Goal: Task Accomplishment & Management: Use online tool/utility

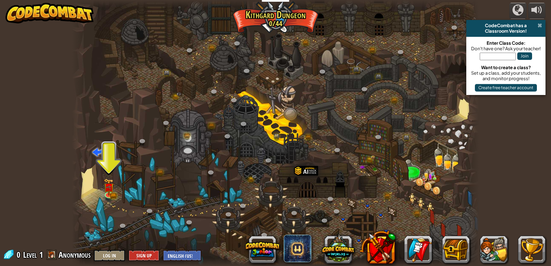
click at [540, 26] on span at bounding box center [540, 26] width 4 height 6
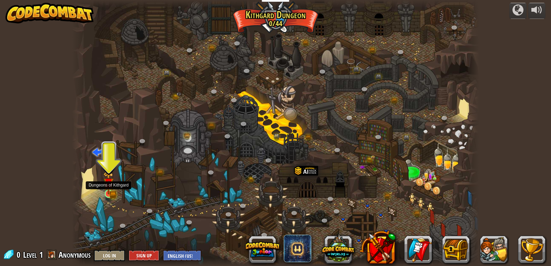
click at [108, 192] on img at bounding box center [108, 183] width 10 height 23
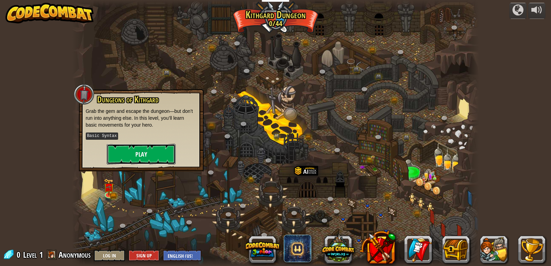
click at [137, 153] on button "Play" at bounding box center [141, 154] width 69 height 21
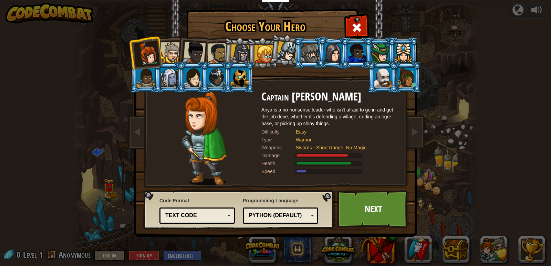
click at [215, 218] on div "Text code" at bounding box center [195, 216] width 60 height 8
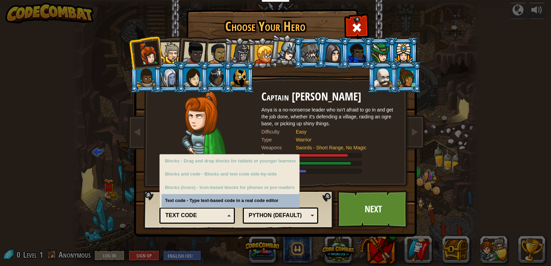
click at [215, 218] on div "Text code" at bounding box center [195, 216] width 60 height 8
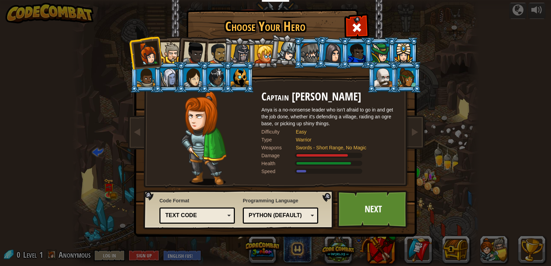
click at [218, 215] on div "Text code" at bounding box center [195, 216] width 60 height 8
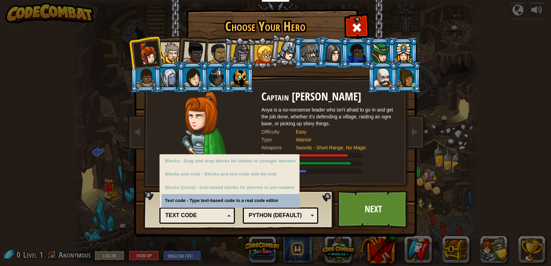
click at [218, 215] on div "Text code" at bounding box center [195, 216] width 60 height 8
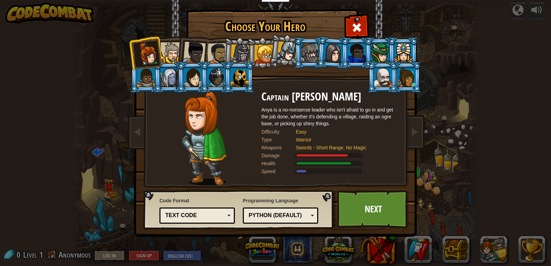
click at [306, 53] on div at bounding box center [310, 53] width 18 height 19
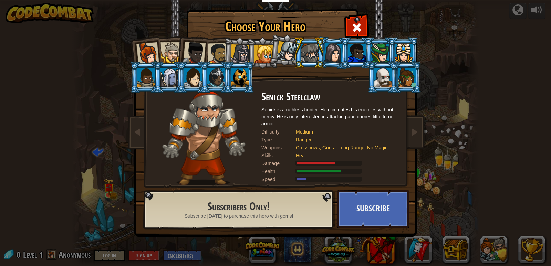
click at [258, 60] on div at bounding box center [263, 54] width 19 height 19
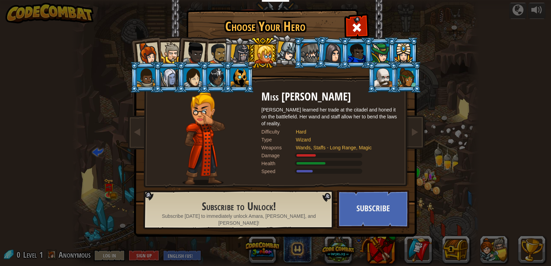
click at [242, 59] on div at bounding box center [240, 54] width 20 height 20
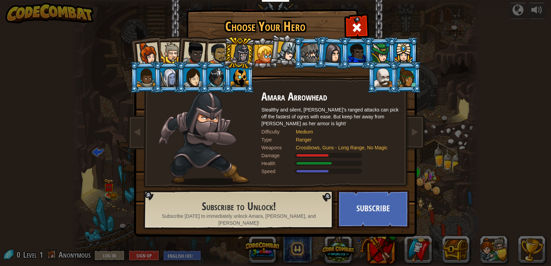
click at [223, 55] on li at bounding box center [239, 53] width 33 height 33
click at [208, 55] on div at bounding box center [217, 53] width 21 height 21
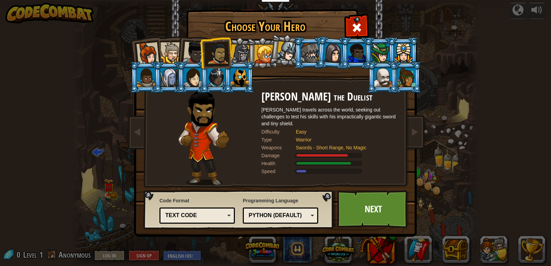
click at [182, 55] on li at bounding box center [192, 52] width 34 height 34
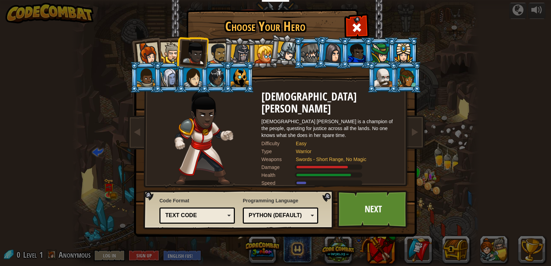
click at [214, 52] on div at bounding box center [217, 53] width 21 height 21
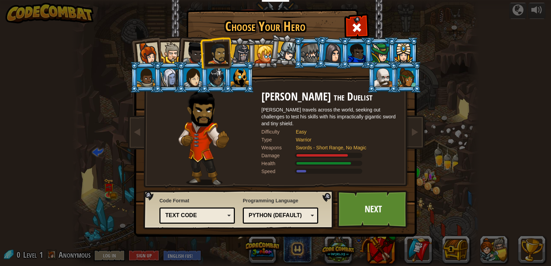
click at [233, 55] on div at bounding box center [240, 54] width 20 height 20
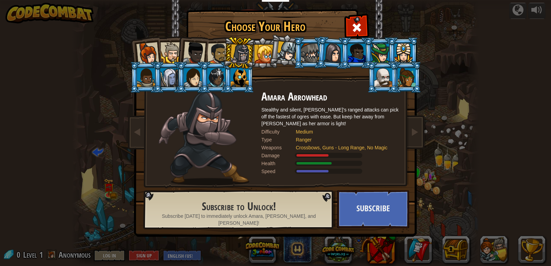
click at [223, 55] on div at bounding box center [217, 53] width 21 height 21
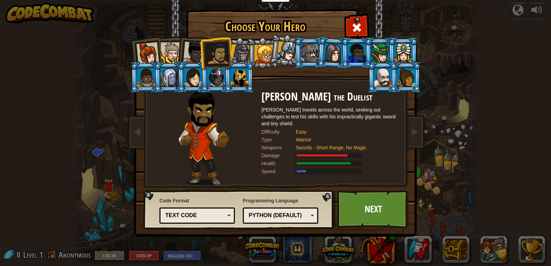
click at [199, 55] on div at bounding box center [194, 53] width 23 height 23
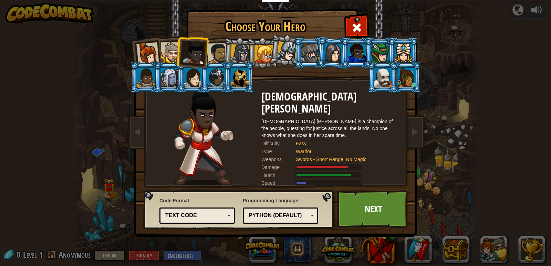
click at [174, 55] on div at bounding box center [170, 52] width 21 height 21
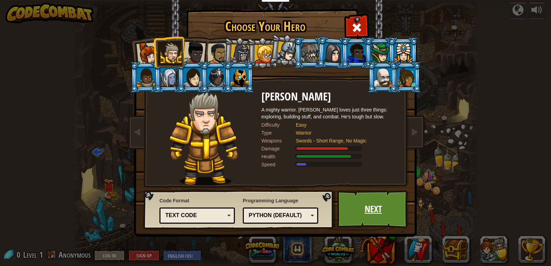
click at [374, 209] on link "Next" at bounding box center [373, 209] width 72 height 38
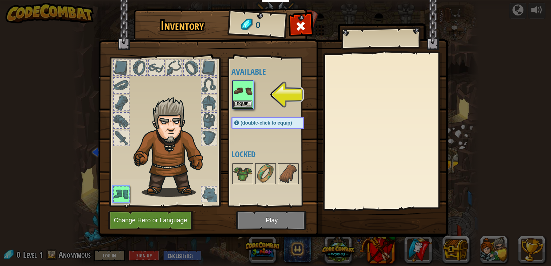
click at [245, 97] on img at bounding box center [242, 90] width 19 height 19
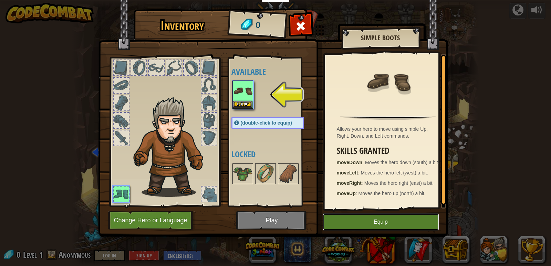
click at [384, 223] on button "Equip" at bounding box center [381, 222] width 116 height 17
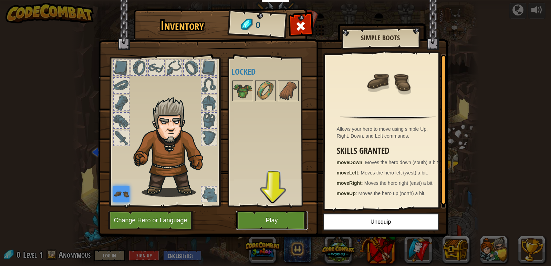
click at [262, 225] on button "Play" at bounding box center [272, 220] width 72 height 19
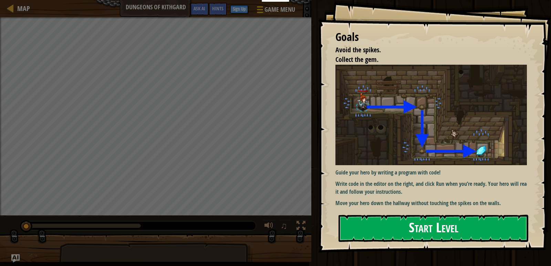
click at [425, 221] on button "Start Level" at bounding box center [434, 228] width 190 height 27
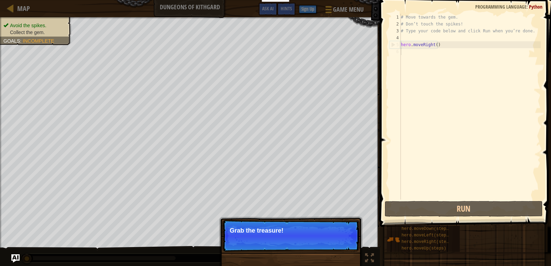
click at [416, 53] on div "# Move towards the gem. # Don’t touch the spikes! # Type your code below and cl…" at bounding box center [469, 114] width 141 height 200
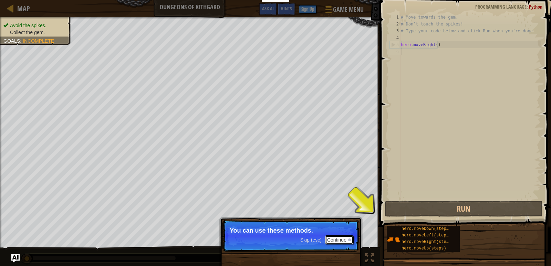
click at [345, 239] on button "Continue" at bounding box center [339, 240] width 29 height 9
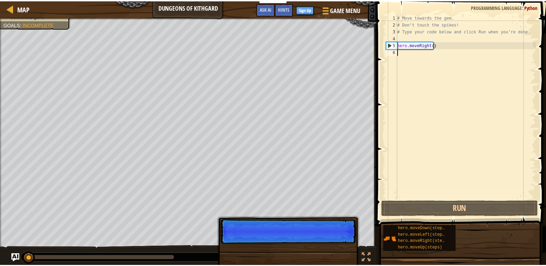
scroll to position [3, 0]
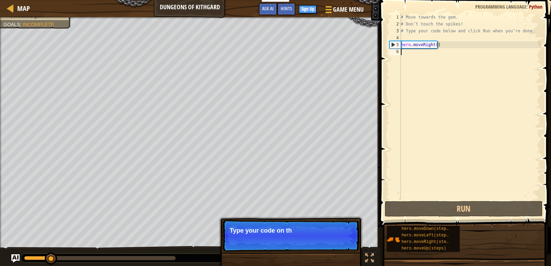
click at [341, 241] on p "Skip (esc) Continue Type your code on th" at bounding box center [290, 236] width 137 height 32
click at [341, 241] on button "Continue" at bounding box center [339, 240] width 29 height 9
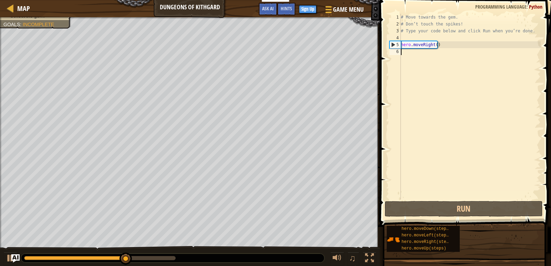
click at [422, 51] on div "# Move towards the gem. # Don’t touch the spikes! # Type your code below and cl…" at bounding box center [469, 114] width 141 height 200
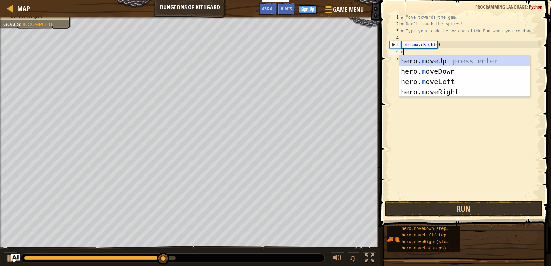
type textarea "mo"
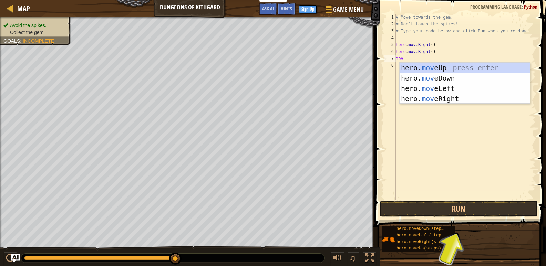
type textarea "move"
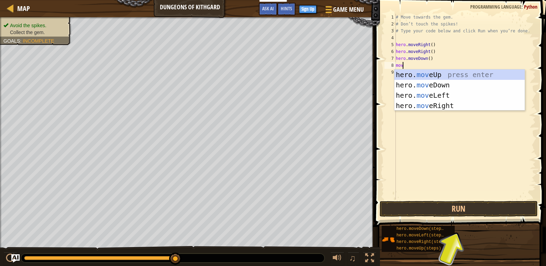
type textarea "move"
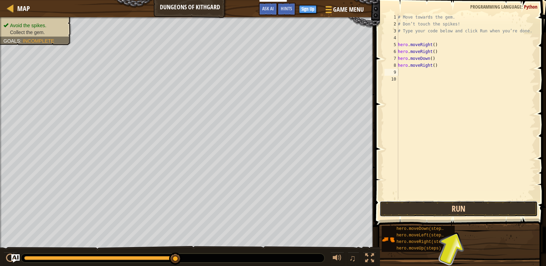
click at [461, 212] on button "Run" at bounding box center [459, 209] width 158 height 16
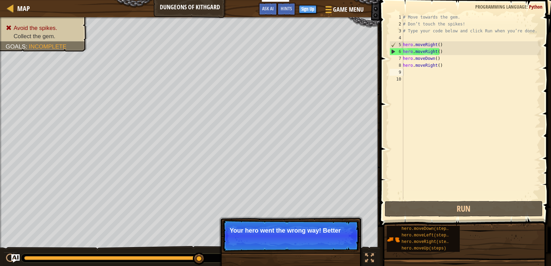
click at [273, 219] on div "Skip (esc) Continue Your hero went the wrong way! Better" at bounding box center [291, 268] width 144 height 102
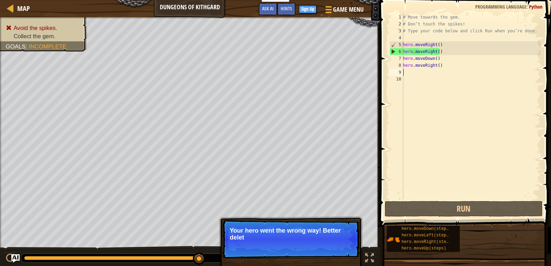
click at [328, 233] on p "Your hero went the wrong way! Better delet" at bounding box center [291, 234] width 122 height 14
click at [372, 258] on div at bounding box center [369, 258] width 9 height 9
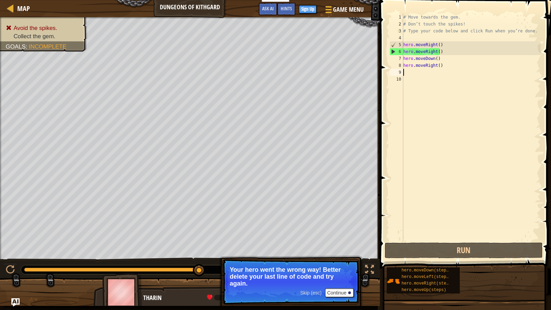
click at [393, 53] on div "6" at bounding box center [396, 51] width 13 height 7
type textarea "hero.moveRight()"
drag, startPoint x: 445, startPoint y: 51, endPoint x: 402, endPoint y: 52, distance: 42.4
click at [402, 52] on div "hero.moveRight() 1 2 3 4 5 6 7 8 9 10 # Move towards the gem. # Don’t touch the…" at bounding box center [464, 127] width 153 height 227
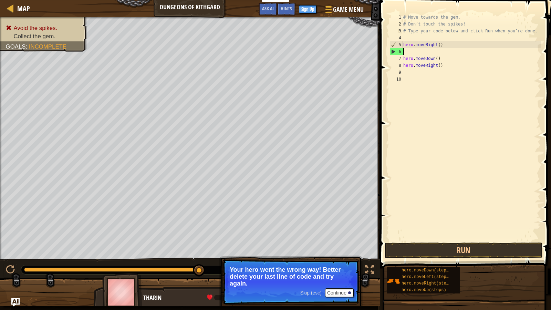
type textarea "hero.moveRight()"
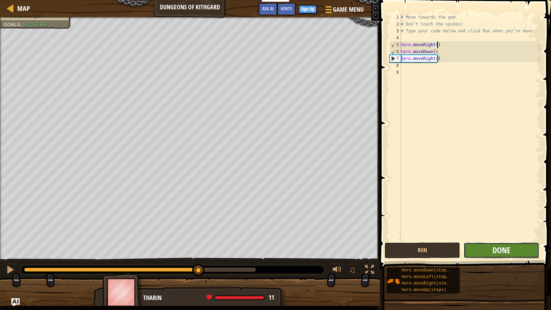
click at [503, 249] on span "Done" at bounding box center [501, 250] width 18 height 11
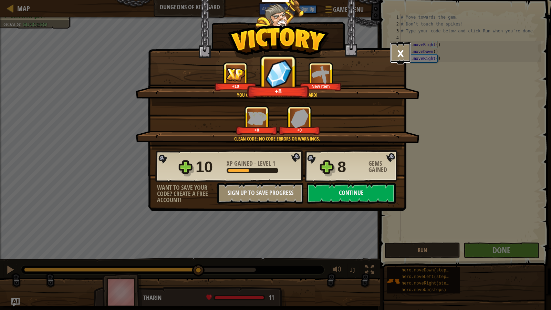
click at [401, 54] on button "×" at bounding box center [400, 52] width 21 height 21
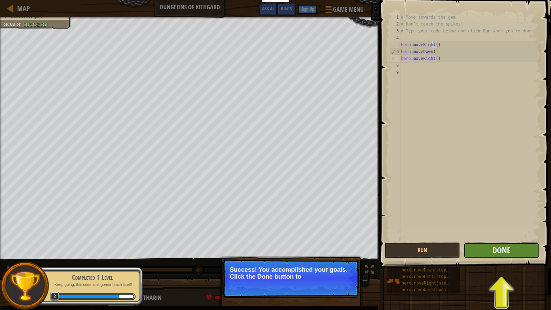
click at [491, 256] on button "Done" at bounding box center [501, 250] width 75 height 16
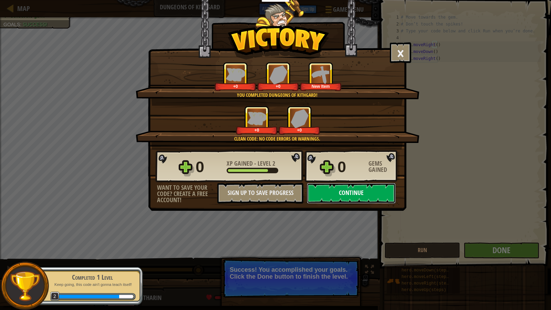
click at [363, 194] on button "Continue" at bounding box center [351, 193] width 89 height 21
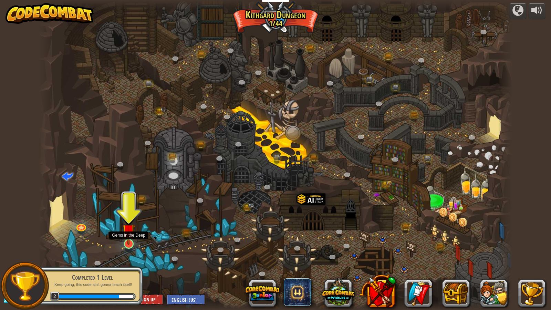
click at [129, 243] on img at bounding box center [128, 230] width 13 height 29
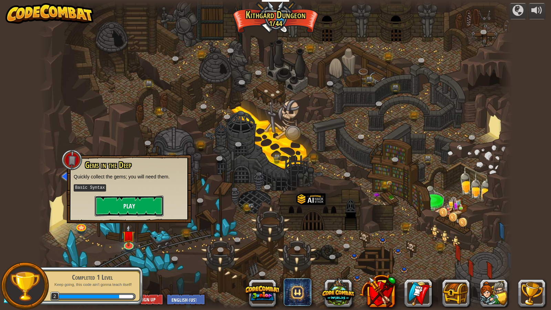
click at [138, 208] on button "Play" at bounding box center [129, 206] width 69 height 21
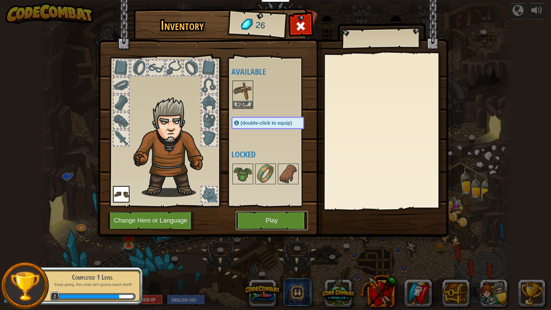
click at [271, 223] on button "Play" at bounding box center [272, 220] width 72 height 19
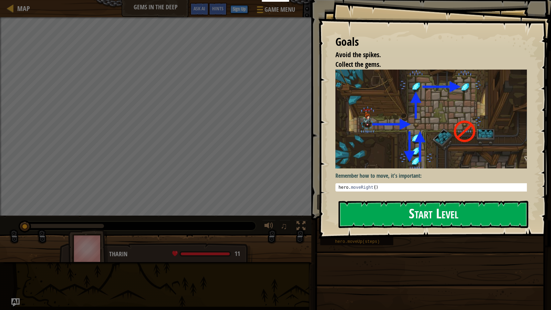
click at [390, 126] on div "Goals Avoid the spikes. Collect the gems. Remember how to move, it's important:…" at bounding box center [434, 119] width 233 height 239
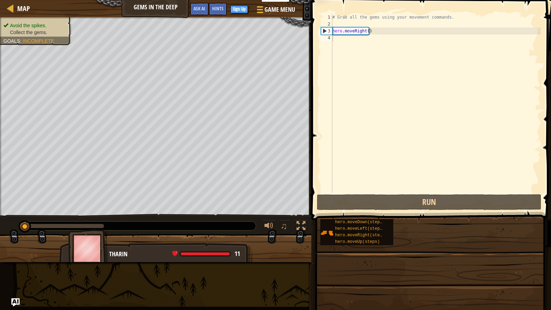
click at [355, 59] on div "Map Gems in the Deep Game Menu Done Sign Up Hints Ask AI 1 הההההההההההההההההההה…" at bounding box center [275, 155] width 551 height 310
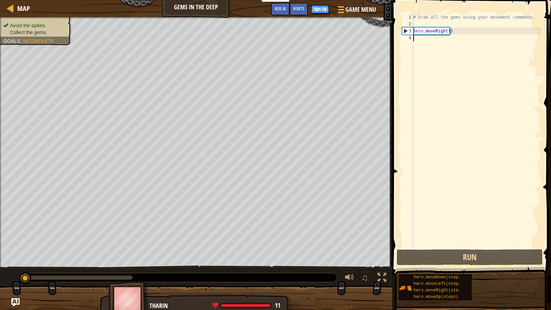
scroll to position [3, 0]
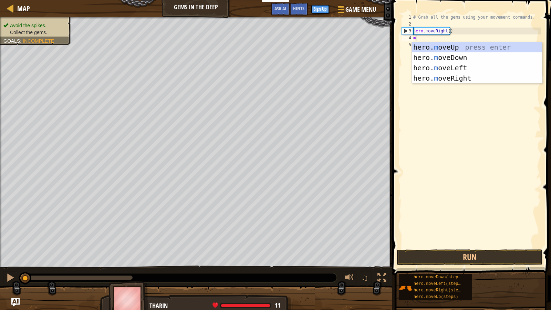
type textarea "mo"
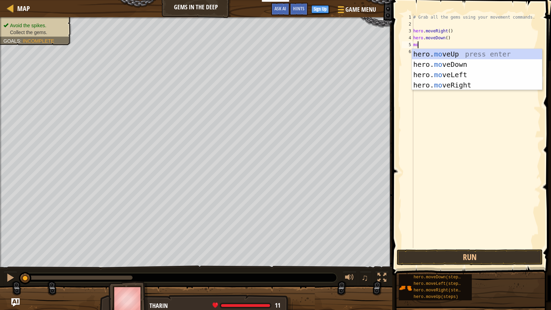
type textarea "move"
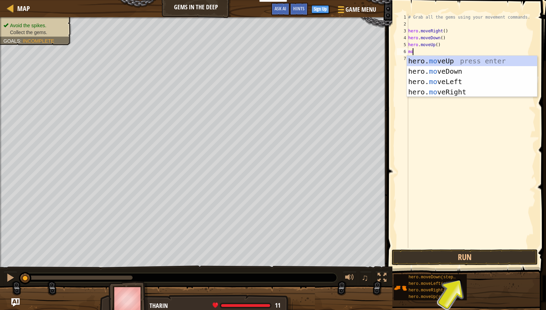
type textarea "move"
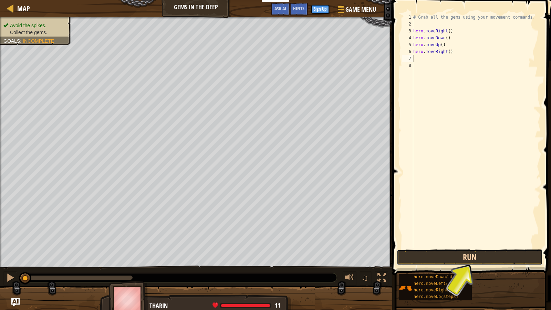
click at [458, 254] on button "Run" at bounding box center [470, 257] width 146 height 16
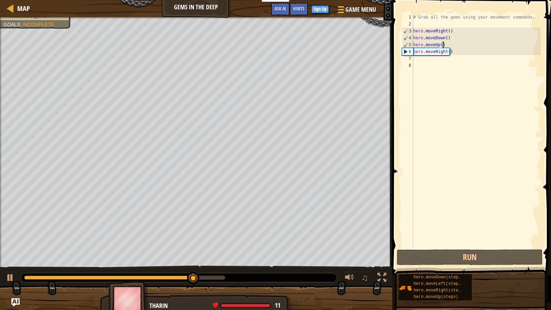
click at [449, 45] on div "# Grab all the gems using your movement commands. hero . moveRight ( ) hero . m…" at bounding box center [476, 138] width 129 height 248
type textarea "hero.moveUp()"
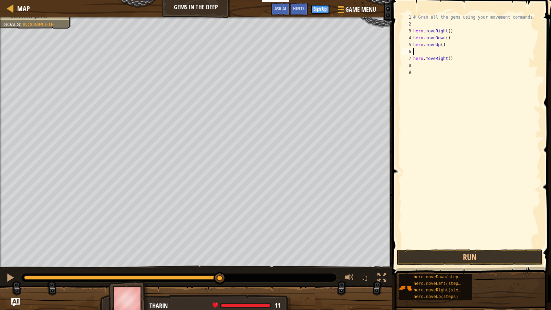
type textarea "up"
type textarea "hero.moveUp()"
click at [428, 66] on div "# Grab all the gems using your movement commands. hero . moveRight ( ) hero . m…" at bounding box center [476, 138] width 129 height 248
type textarea "do"
click at [480, 255] on button "Run" at bounding box center [470, 257] width 146 height 16
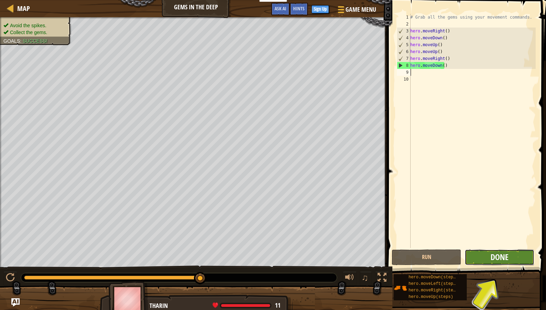
click at [492, 259] on span "Done" at bounding box center [499, 256] width 18 height 11
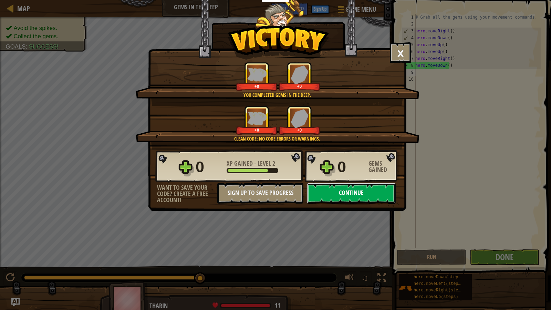
click at [348, 191] on button "Continue" at bounding box center [351, 193] width 89 height 21
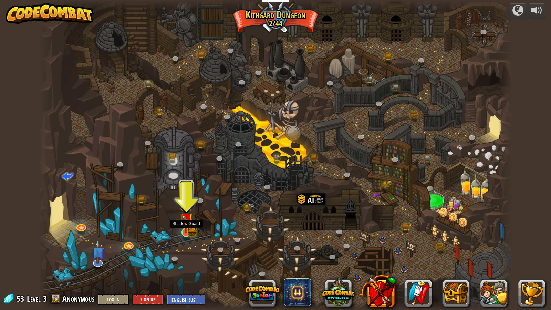
click at [187, 223] on img at bounding box center [187, 220] width 8 height 8
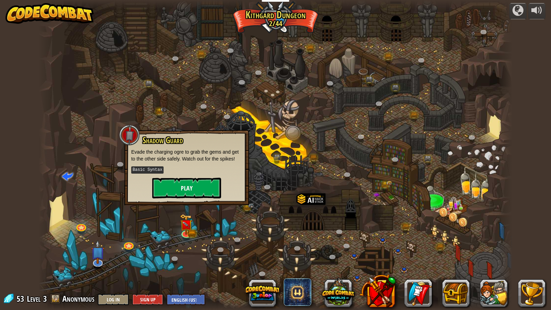
drag, startPoint x: 195, startPoint y: 200, endPoint x: 195, endPoint y: 190, distance: 9.6
click at [195, 199] on div "Shadow Guard Evade the charging ogre to grab the gems and get to the other side…" at bounding box center [186, 167] width 125 height 75
click at [195, 190] on button "Play" at bounding box center [186, 188] width 69 height 21
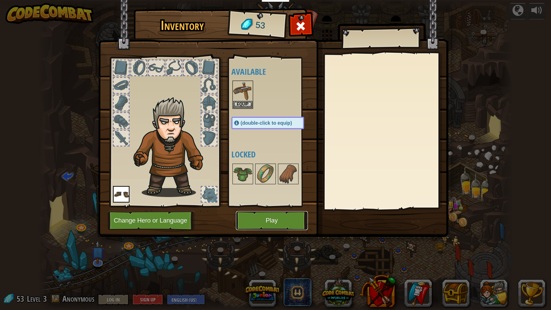
click at [282, 223] on button "Play" at bounding box center [272, 220] width 72 height 19
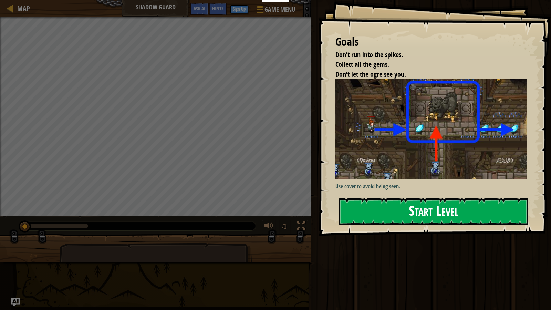
click at [408, 213] on button "Start Level" at bounding box center [434, 211] width 190 height 27
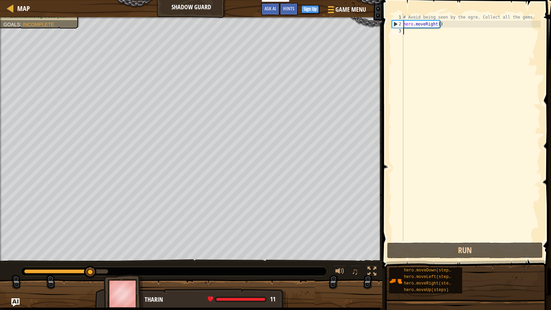
click at [433, 54] on div "# Avoid being seen by the ogre. Collect all the gems. hero . moveRight ( )" at bounding box center [471, 134] width 139 height 241
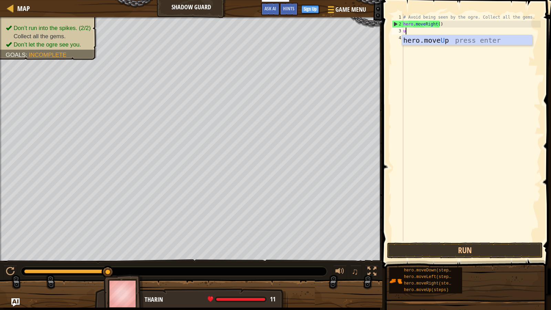
scroll to position [3, 0]
type textarea "up"
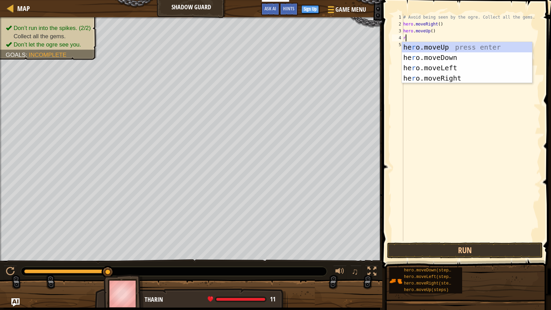
type textarea "rig"
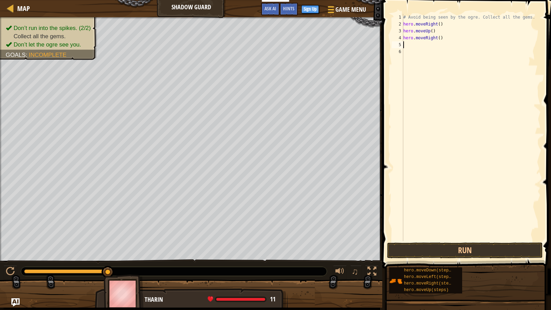
type textarea "do"
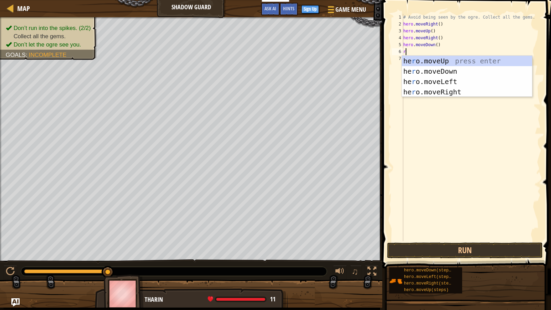
type textarea "ri"
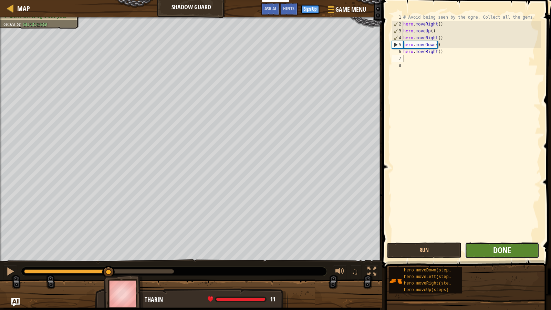
click at [508, 247] on span "Done" at bounding box center [502, 250] width 18 height 11
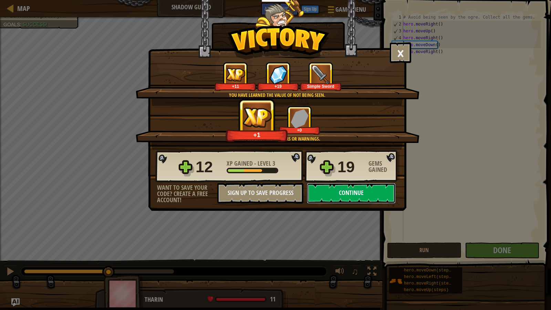
click at [351, 195] on button "Continue" at bounding box center [351, 193] width 89 height 21
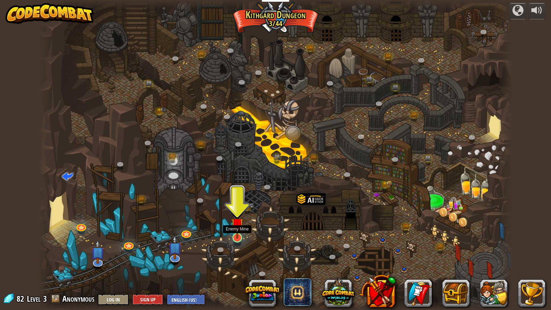
click at [233, 235] on img at bounding box center [237, 224] width 13 height 29
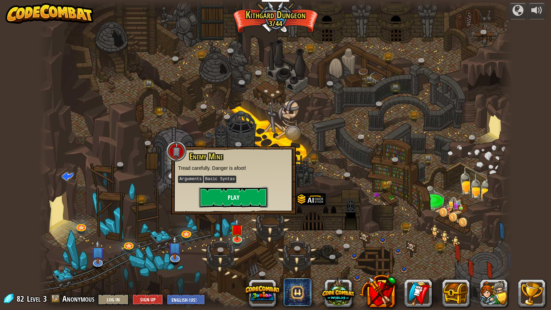
click at [245, 202] on button "Play" at bounding box center [233, 197] width 69 height 21
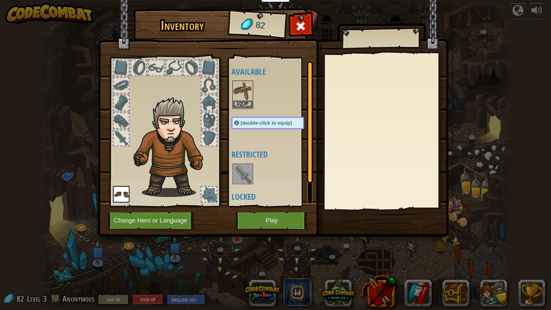
click at [245, 97] on img at bounding box center [242, 90] width 19 height 19
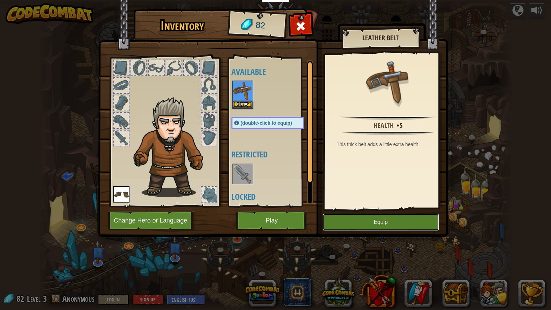
click at [378, 221] on button "Equip" at bounding box center [381, 222] width 116 height 17
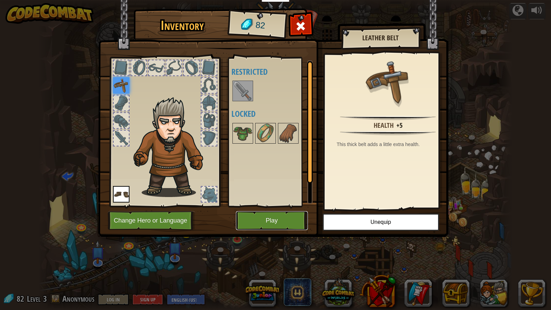
click at [269, 222] on button "Play" at bounding box center [272, 220] width 72 height 19
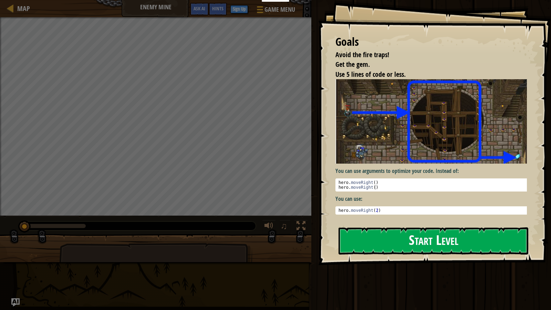
click at [400, 237] on button "Start Level" at bounding box center [434, 240] width 190 height 27
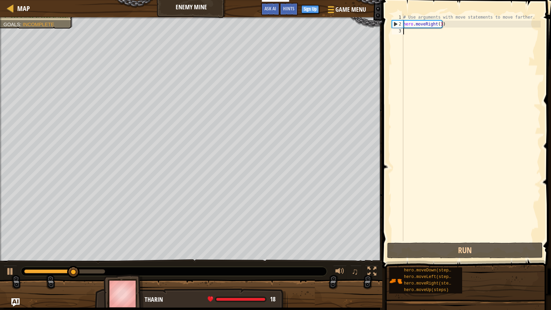
scroll to position [3, 0]
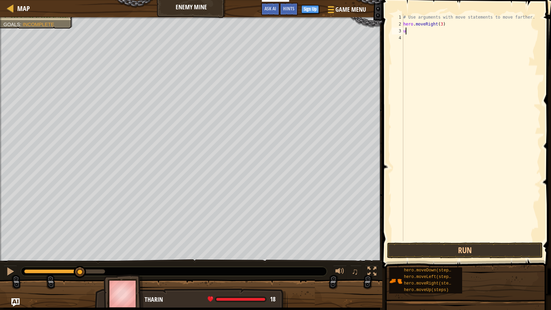
type textarea "up"
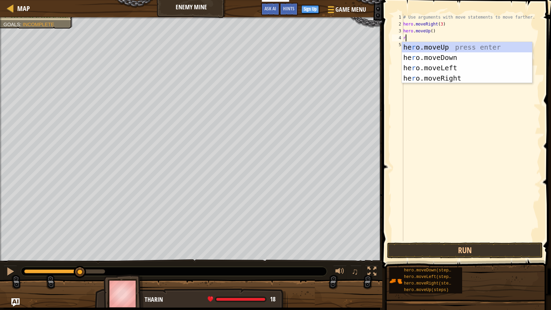
type textarea "ri"
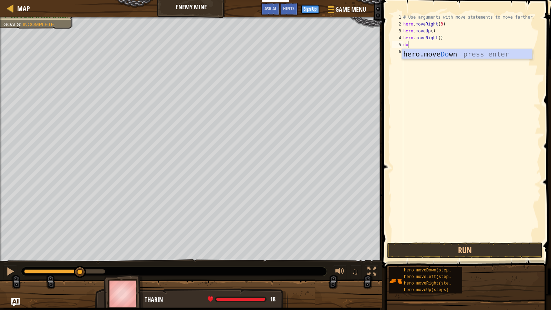
type textarea "dow"
click at [434, 45] on div "# Use arguments with move statements to move farther. hero . moveRight ( 3 ) he…" at bounding box center [471, 134] width 139 height 241
click at [435, 44] on div "# Use arguments with move statements to move farther. hero . moveRight ( 3 ) he…" at bounding box center [471, 134] width 139 height 241
type textarea "hero.moveDown(3)"
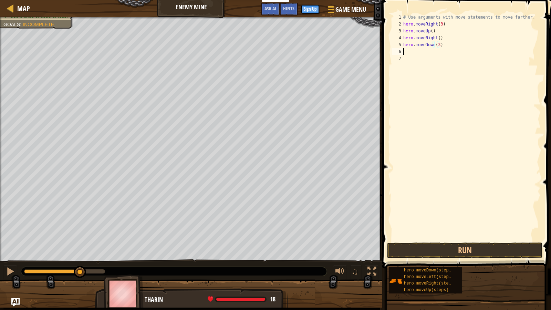
click at [424, 53] on div "# Use arguments with move statements to move farther. hero . moveRight ( 3 ) he…" at bounding box center [471, 134] width 139 height 241
type textarea "righ"
click at [437, 53] on div "# Use arguments with move statements to move farther. hero . moveRight ( 3 ) he…" at bounding box center [471, 134] width 139 height 241
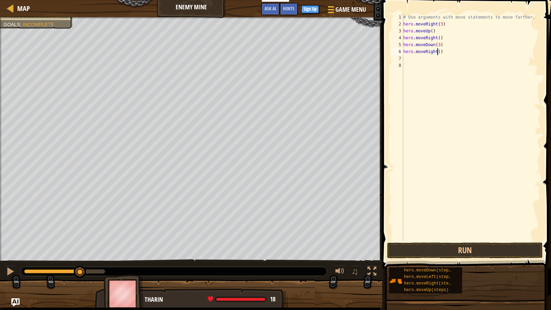
scroll to position [3, 3]
type textarea "hero.moveRight(2)"
click at [462, 250] on button "Run" at bounding box center [465, 250] width 156 height 16
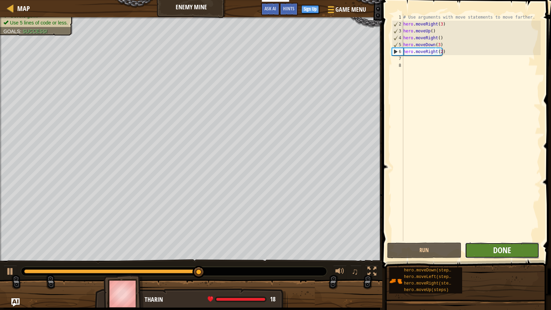
click at [507, 251] on span "Done" at bounding box center [502, 250] width 18 height 11
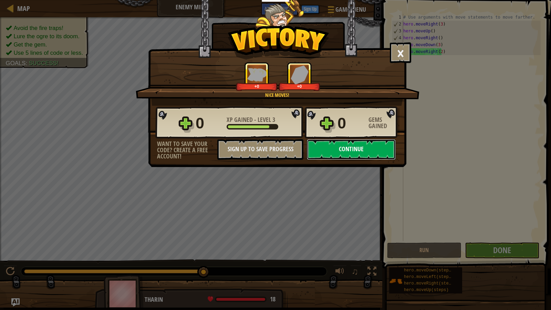
click at [345, 153] on button "Continue" at bounding box center [351, 149] width 89 height 21
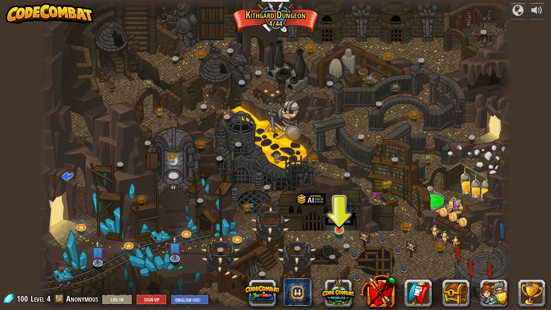
click at [340, 229] on img at bounding box center [339, 216] width 13 height 29
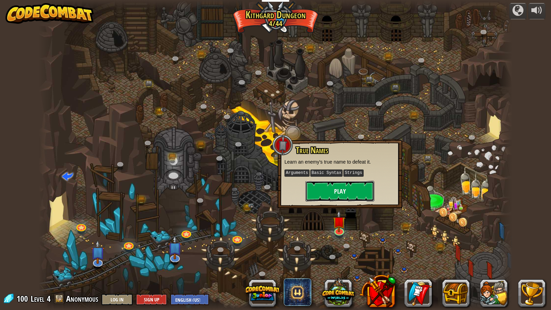
click at [341, 190] on button "Play" at bounding box center [339, 191] width 69 height 21
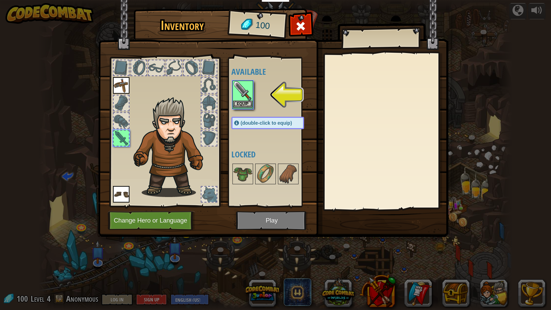
click at [249, 98] on img at bounding box center [242, 90] width 19 height 19
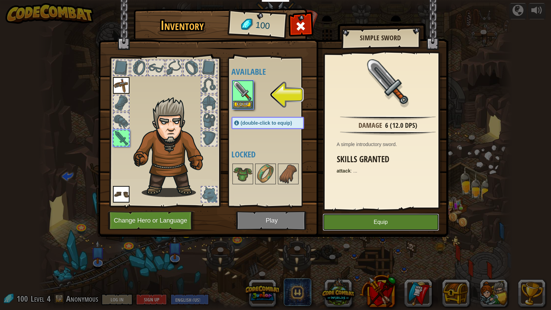
click at [394, 227] on button "Equip" at bounding box center [381, 222] width 116 height 17
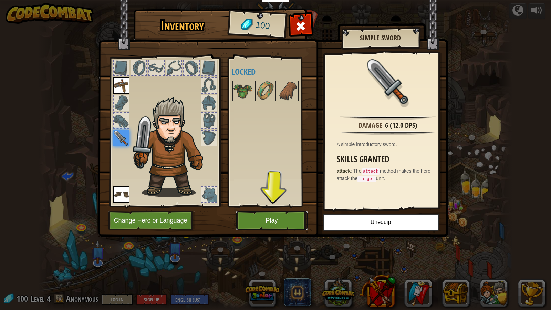
click at [252, 220] on button "Play" at bounding box center [272, 220] width 72 height 19
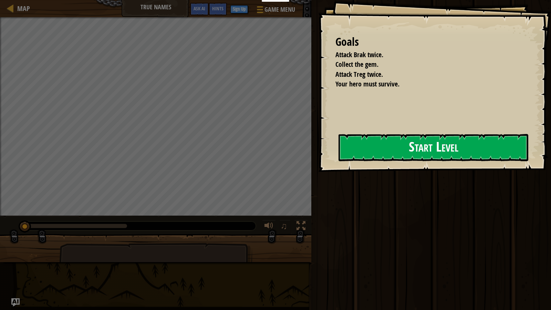
click at [381, 153] on button "Start Level" at bounding box center [434, 147] width 190 height 27
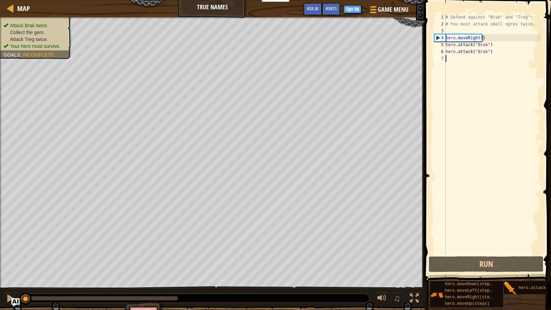
click at [471, 61] on div "# Defend against "Brak" and "Treg"! # You must attack small ogres twice. hero .…" at bounding box center [492, 141] width 96 height 255
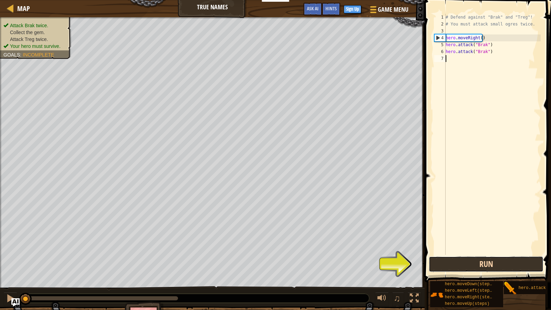
click at [471, 264] on button "Run" at bounding box center [486, 264] width 115 height 16
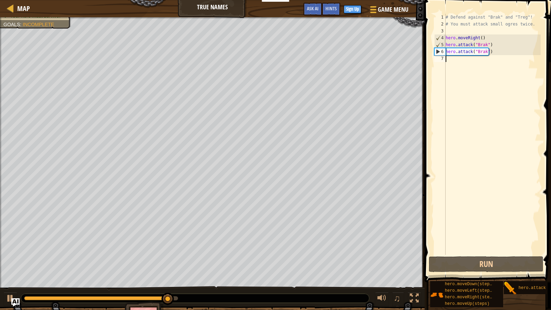
click at [455, 59] on div "# Defend against "Brak" and "Treg"! # You must attack small ogres twice. hero .…" at bounding box center [492, 141] width 96 height 255
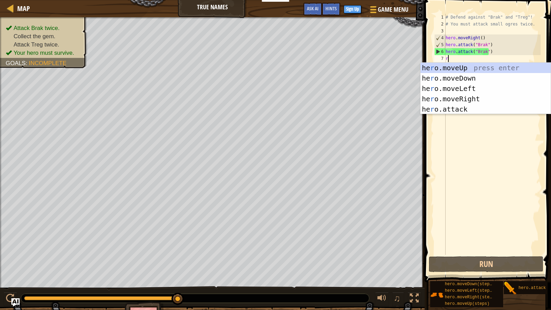
scroll to position [3, 0]
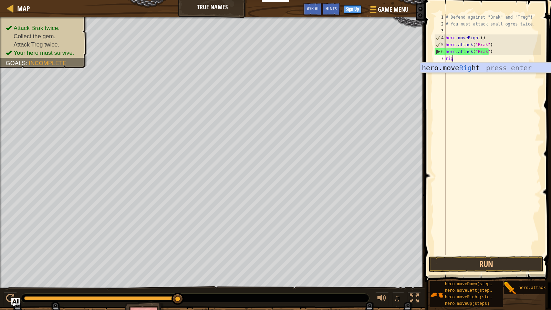
type textarea "rig"
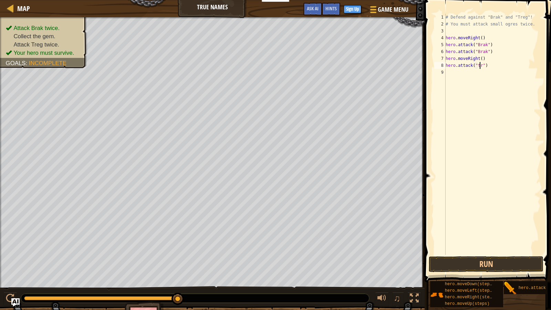
scroll to position [3, 3]
type textarea "hero.attack("treg")"
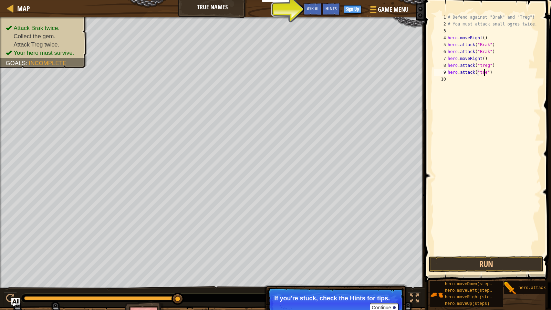
scroll to position [3, 3]
click at [490, 258] on button "Run" at bounding box center [486, 264] width 115 height 16
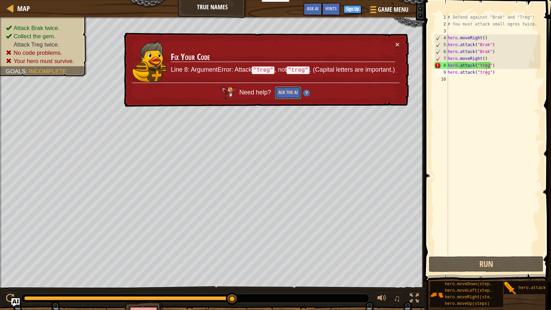
click at [289, 93] on button "Ask the AI" at bounding box center [288, 92] width 27 height 13
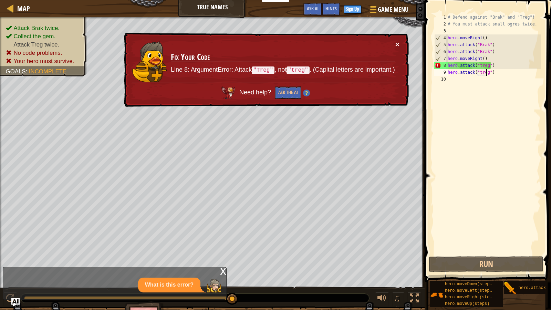
click at [398, 42] on button "×" at bounding box center [397, 44] width 4 height 7
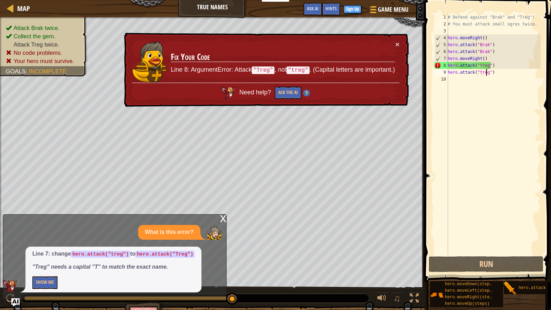
click at [480, 65] on div "# Defend against "Brak" and "Treg"! # You must attack small ogres twice. hero .…" at bounding box center [493, 141] width 94 height 255
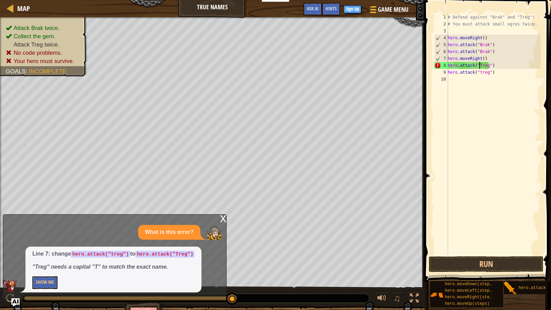
scroll to position [3, 2]
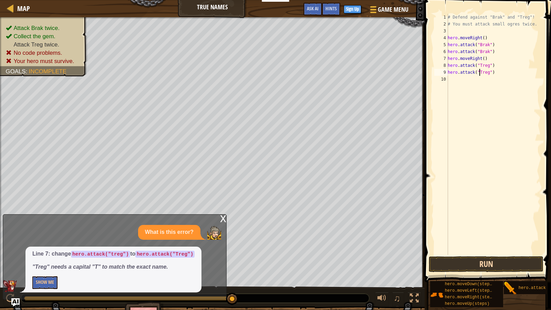
type textarea "hero.attack("Treg")"
click at [477, 263] on button "Run" at bounding box center [486, 264] width 115 height 16
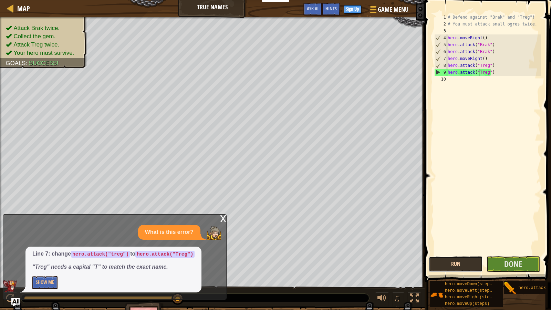
click at [464, 262] on button "Run" at bounding box center [456, 264] width 54 height 16
click at [517, 266] on span "Done" at bounding box center [513, 263] width 18 height 11
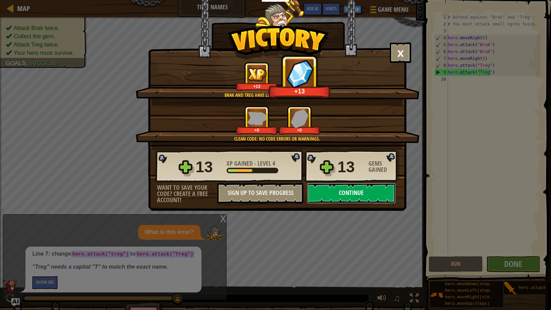
click at [343, 194] on button "Continue" at bounding box center [351, 193] width 89 height 21
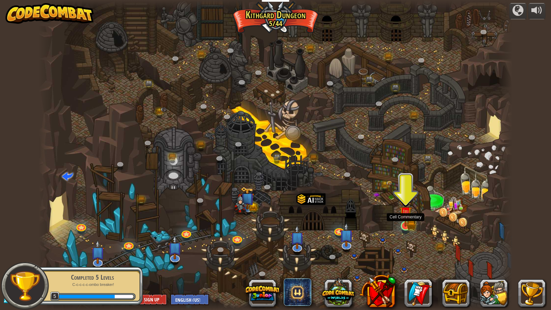
click at [405, 221] on img at bounding box center [405, 213] width 13 height 28
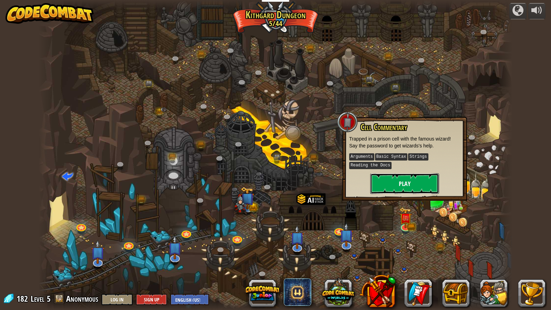
click at [399, 183] on button "Play" at bounding box center [404, 183] width 69 height 21
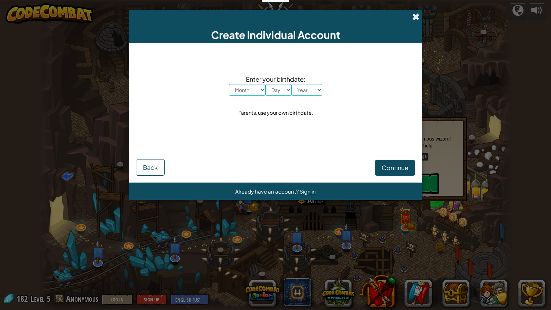
click at [415, 19] on span at bounding box center [415, 16] width 7 height 7
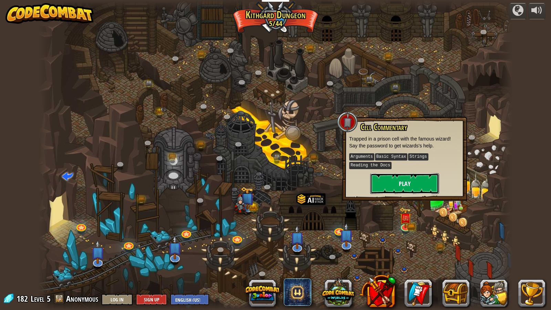
click at [395, 184] on button "Play" at bounding box center [404, 183] width 69 height 21
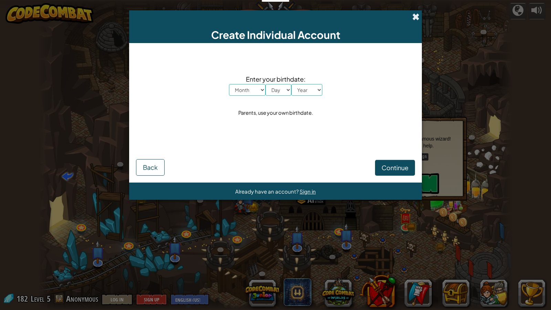
click at [415, 15] on span at bounding box center [415, 16] width 7 height 7
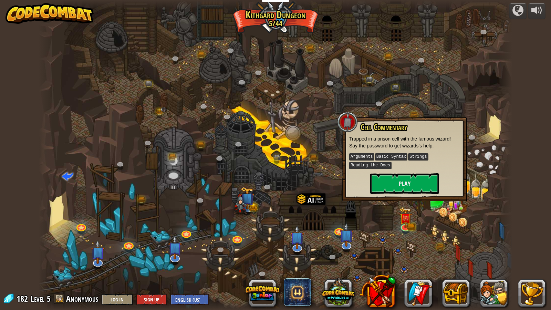
click at [354, 155] on kbd "Arguments" at bounding box center [361, 156] width 25 height 7
click at [361, 164] on kbd "Reading the Docs" at bounding box center [370, 165] width 42 height 7
click at [461, 122] on div "Cell Commentary Trapped in a prison cell with the famous wizard! Say the passwo…" at bounding box center [404, 159] width 125 height 84
click at [326, 91] on div at bounding box center [276, 155] width 474 height 310
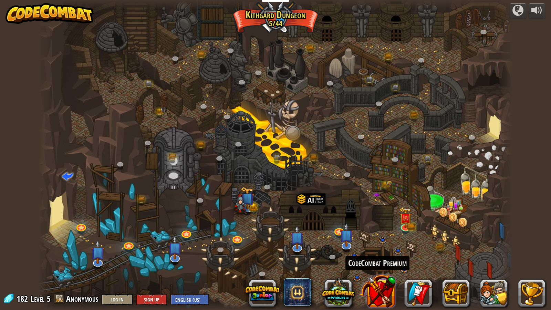
click at [382, 266] on button at bounding box center [378, 291] width 36 height 36
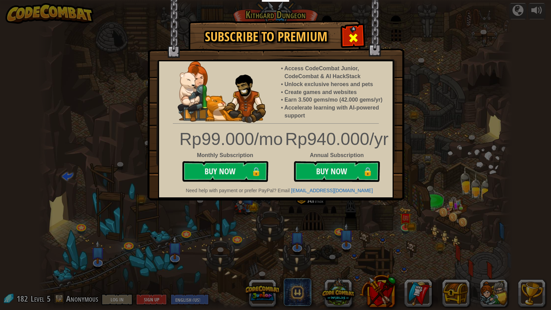
click at [358, 31] on div at bounding box center [353, 37] width 22 height 22
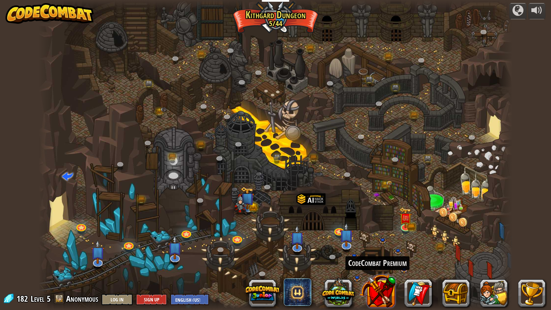
click at [389, 266] on button at bounding box center [378, 291] width 36 height 36
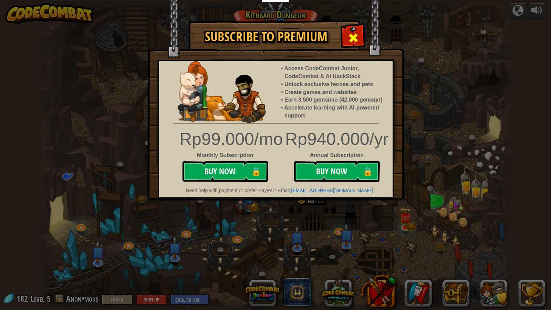
click at [345, 35] on div at bounding box center [353, 37] width 22 height 22
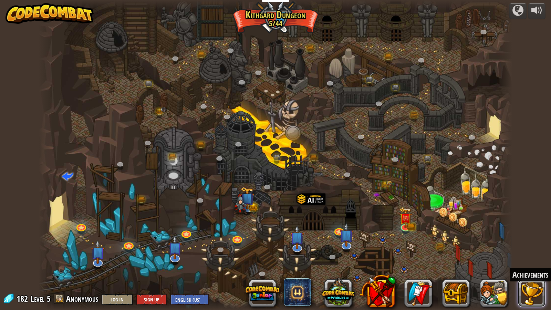
click at [529, 266] on button at bounding box center [532, 293] width 28 height 28
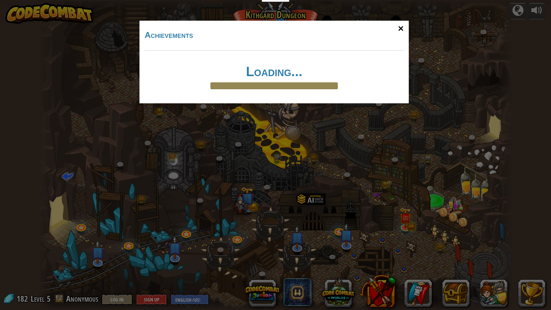
click at [401, 30] on div "×" at bounding box center [401, 29] width 16 height 20
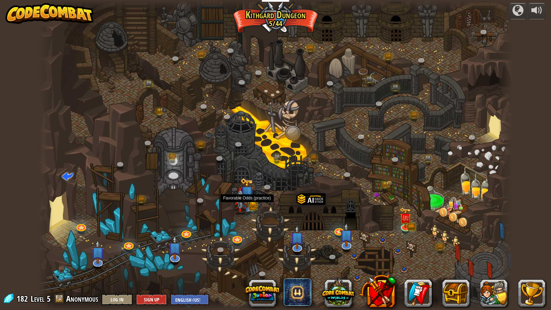
click at [252, 203] on img at bounding box center [247, 193] width 14 height 30
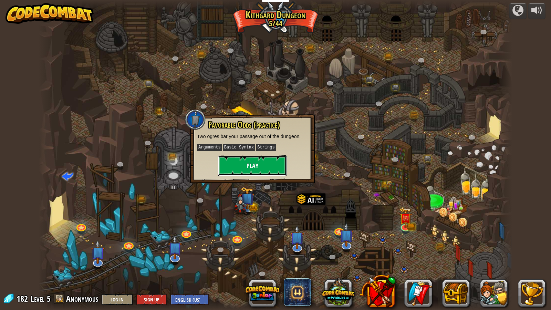
click at [273, 161] on button "Play" at bounding box center [252, 165] width 69 height 21
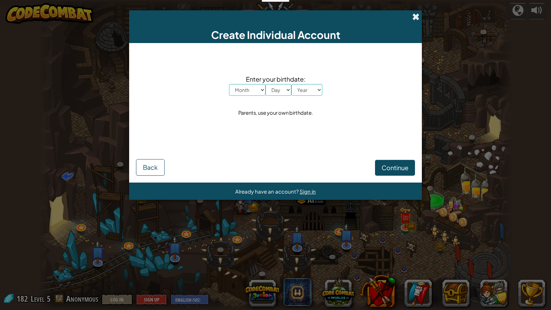
click at [414, 20] on span at bounding box center [415, 16] width 7 height 7
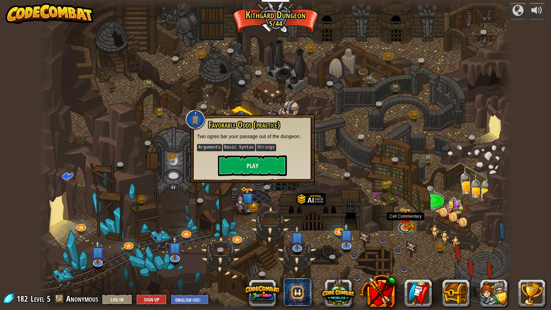
click at [410, 230] on link at bounding box center [405, 227] width 14 height 10
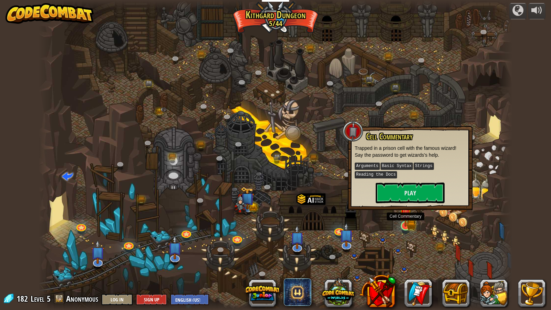
click at [401, 223] on img at bounding box center [405, 213] width 13 height 28
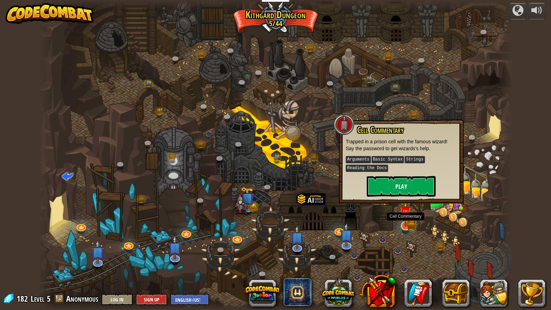
click at [406, 217] on img at bounding box center [406, 213] width 8 height 8
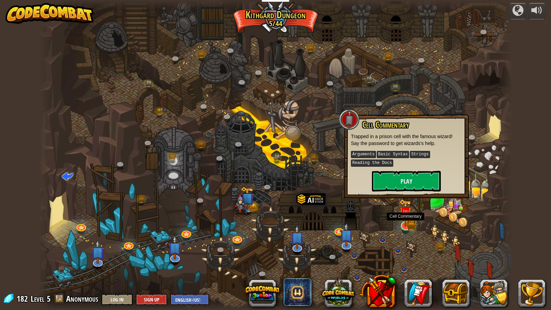
click at [408, 226] on img at bounding box center [405, 213] width 13 height 28
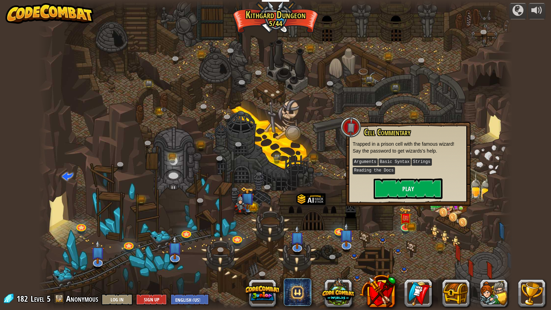
click at [354, 108] on div at bounding box center [276, 155] width 474 height 310
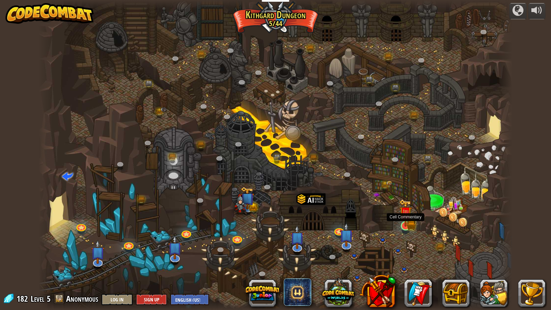
click at [408, 225] on img at bounding box center [405, 213] width 13 height 28
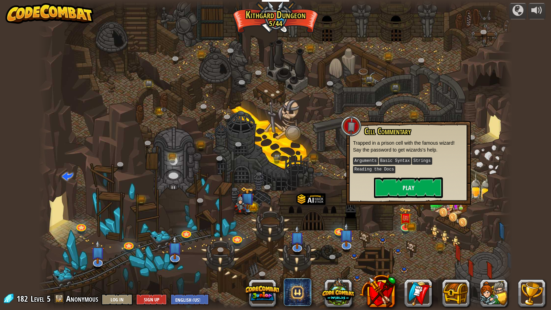
click at [461, 128] on h3 "Cell Commentary" at bounding box center [414, 131] width 100 height 9
click at [435, 73] on div at bounding box center [276, 155] width 474 height 310
